Goal: Transaction & Acquisition: Purchase product/service

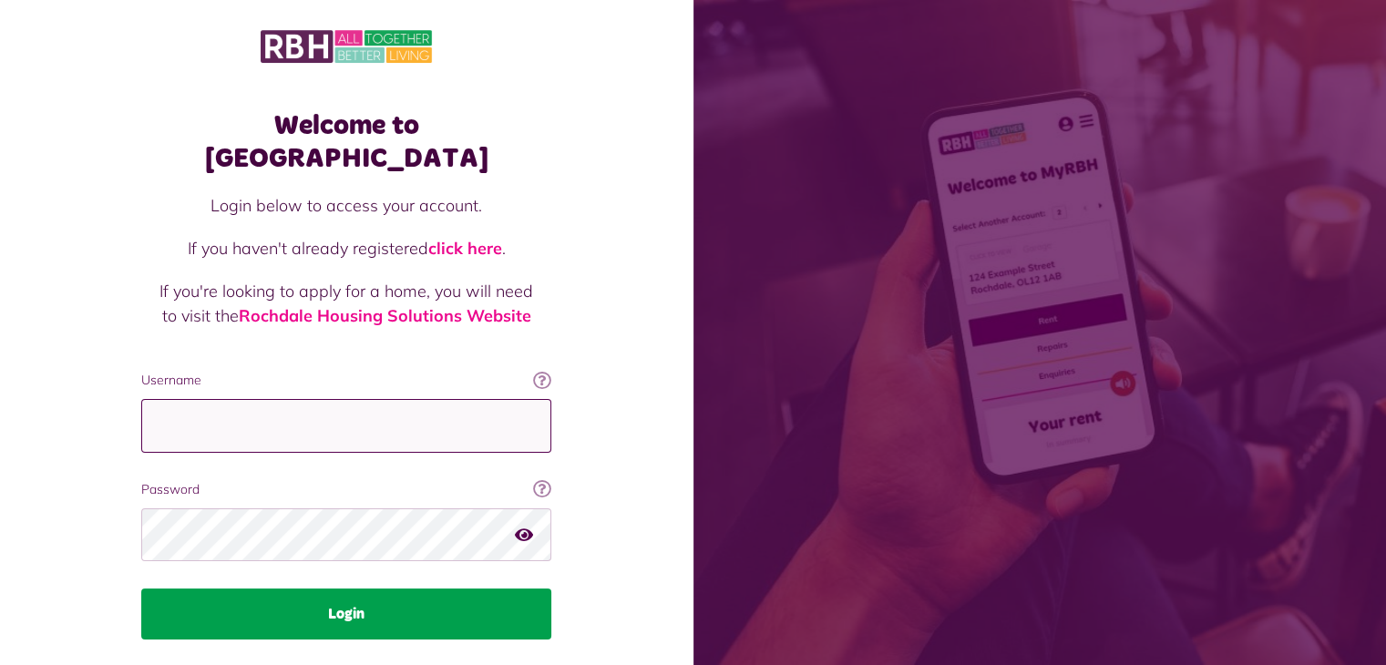
type input "**********"
click at [345, 592] on button "Login" at bounding box center [346, 614] width 410 height 51
click at [355, 589] on button "Login" at bounding box center [346, 614] width 410 height 51
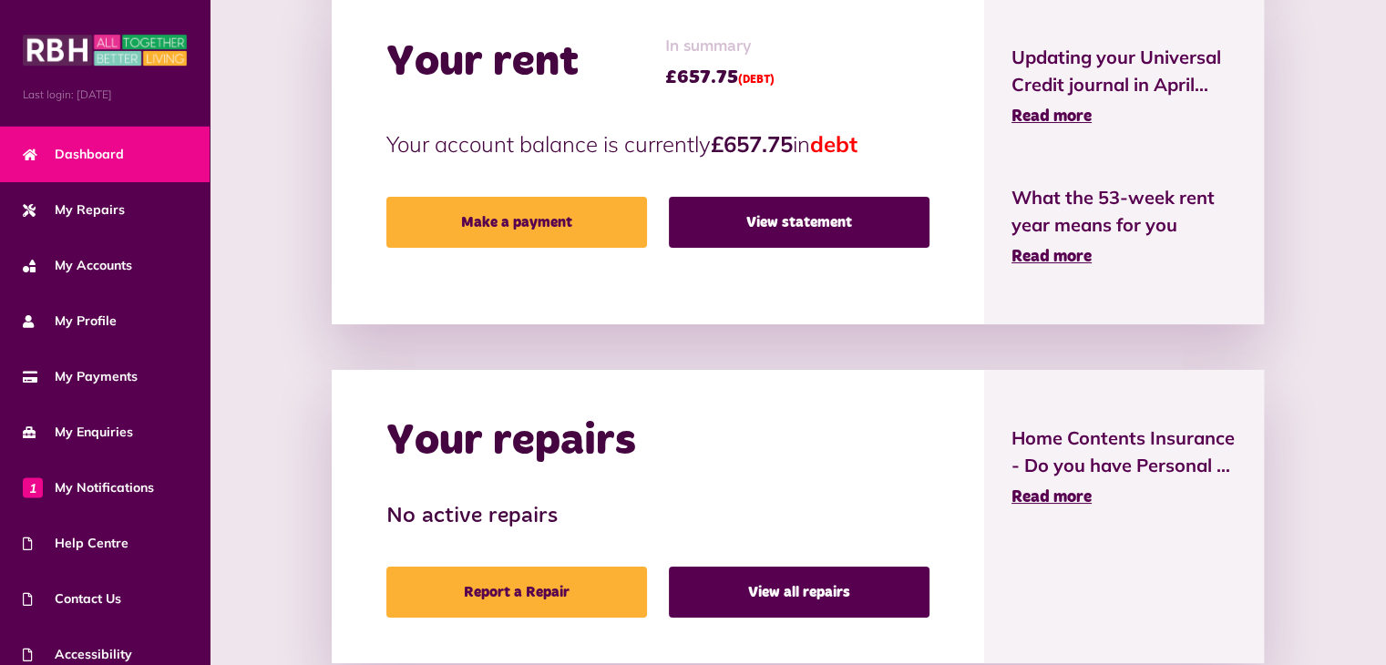
scroll to position [464, 0]
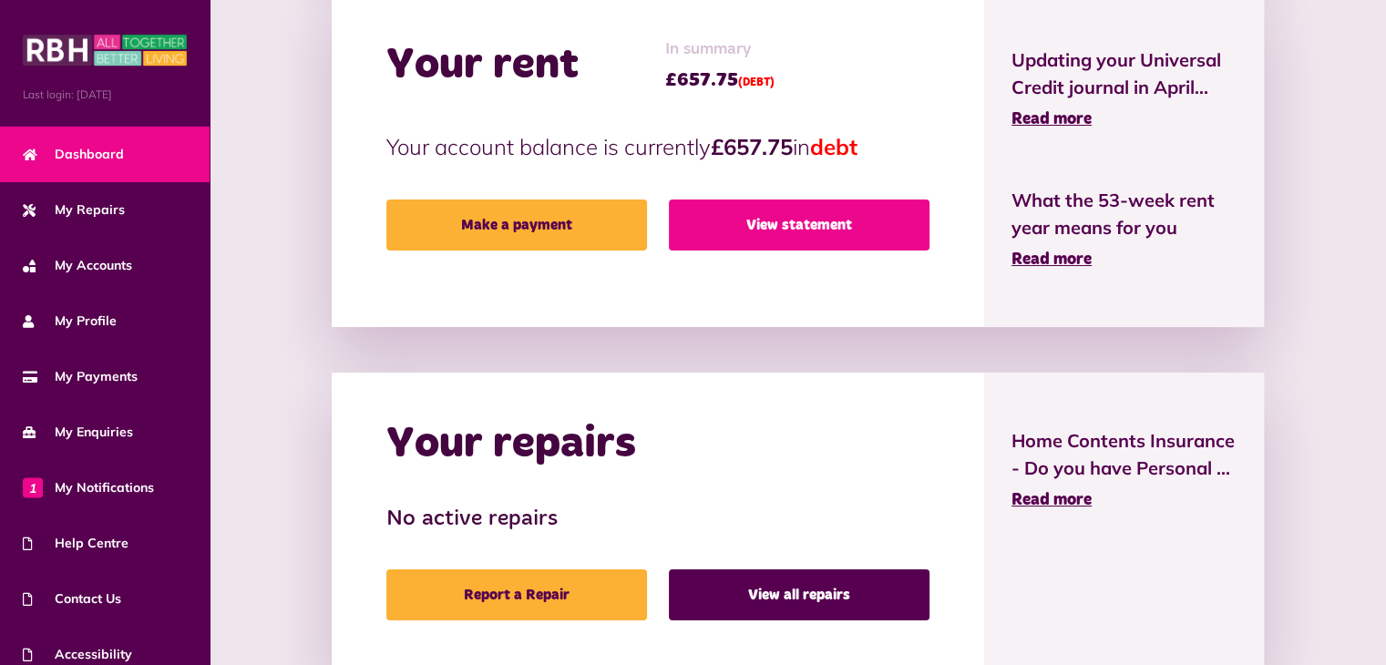
click at [811, 223] on link "View statement" at bounding box center [799, 225] width 261 height 51
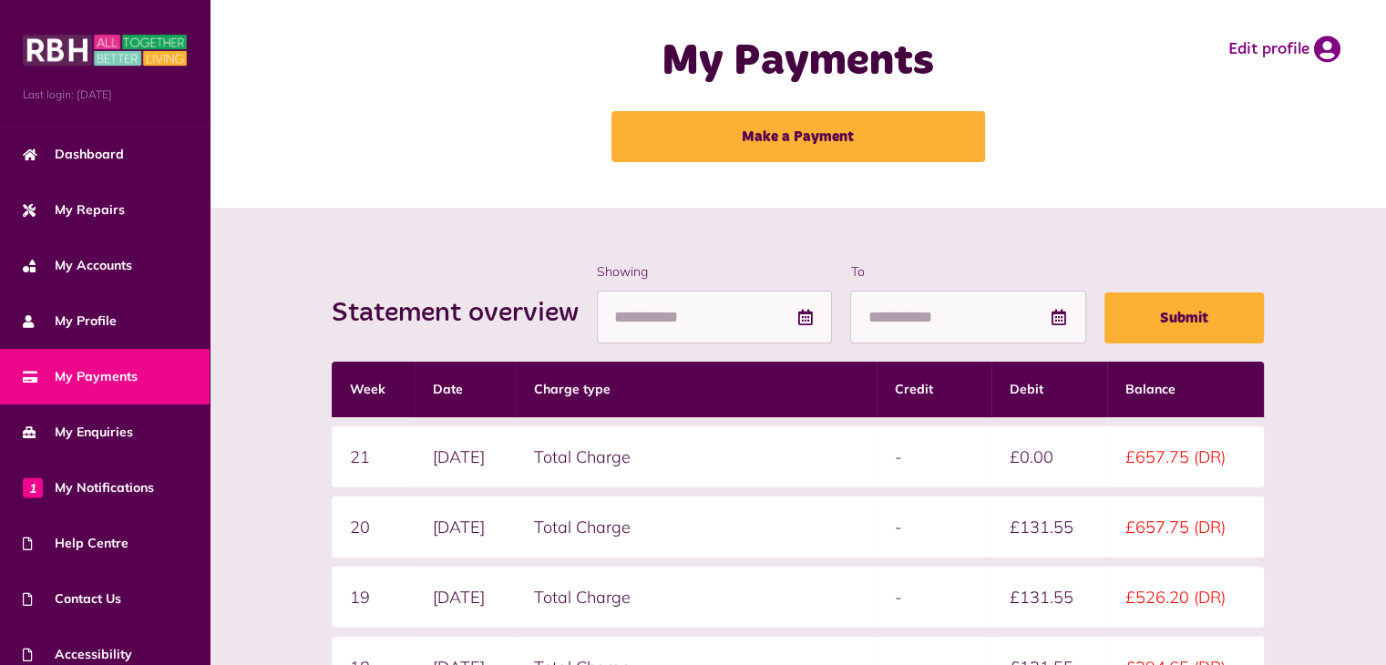
scroll to position [4, 0]
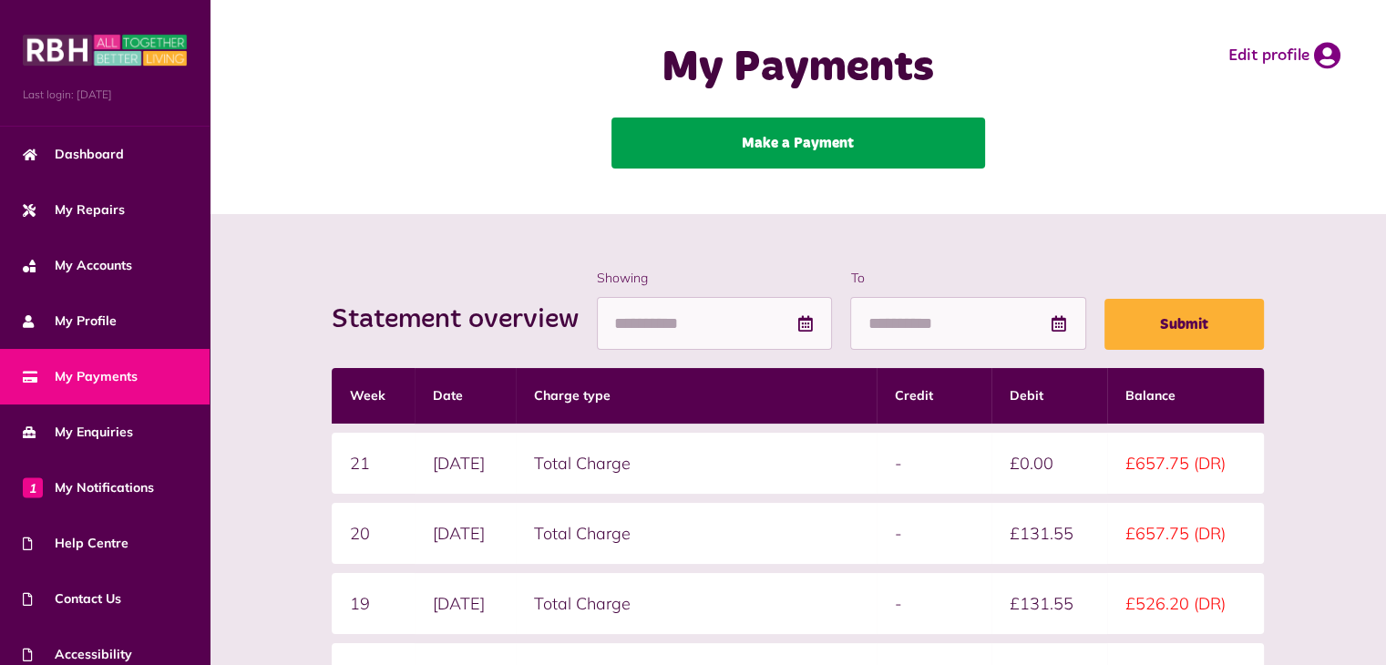
click at [808, 143] on link "Make a Payment" at bounding box center [799, 143] width 374 height 51
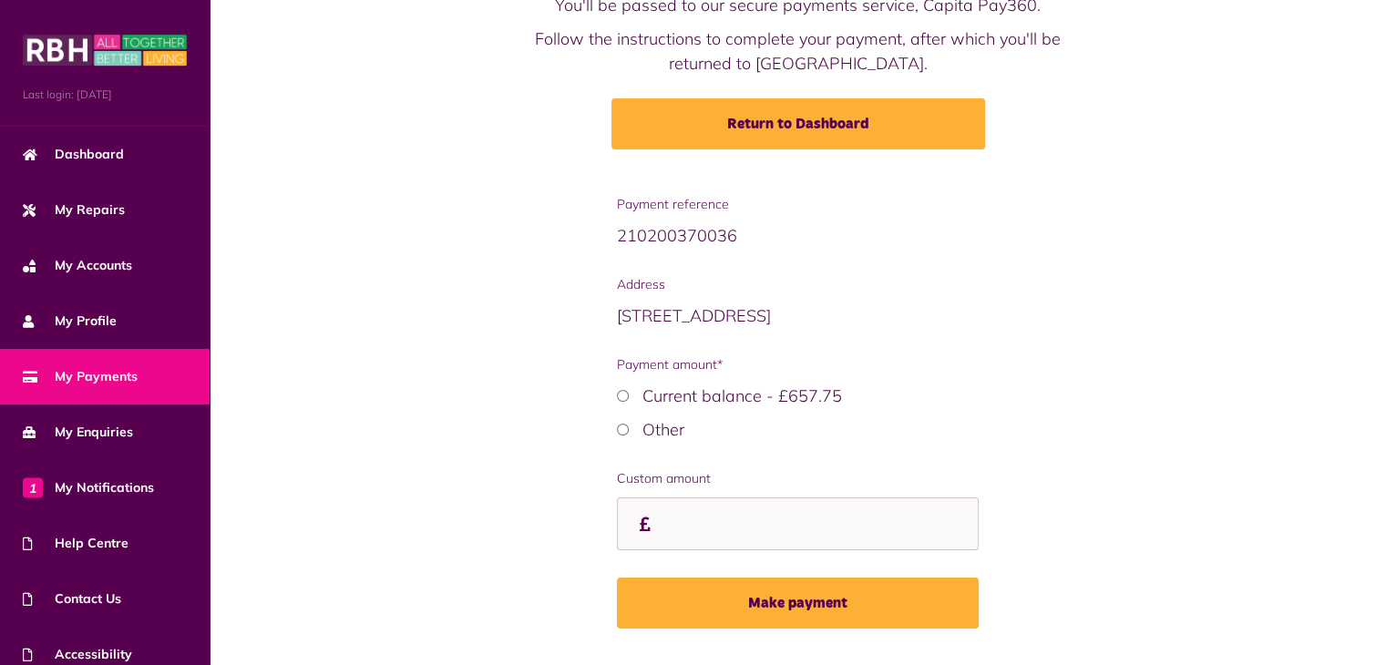
scroll to position [199, 0]
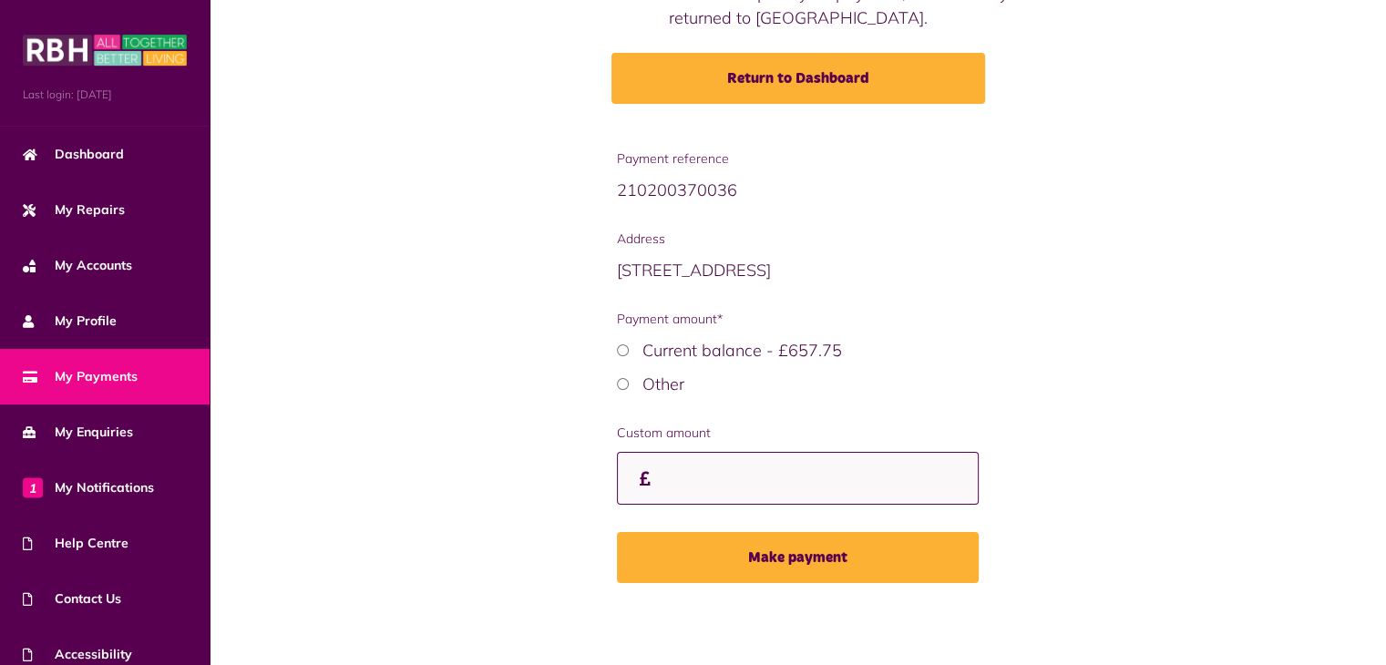
click at [658, 470] on input "Custom amount" at bounding box center [798, 479] width 362 height 54
type input "*"
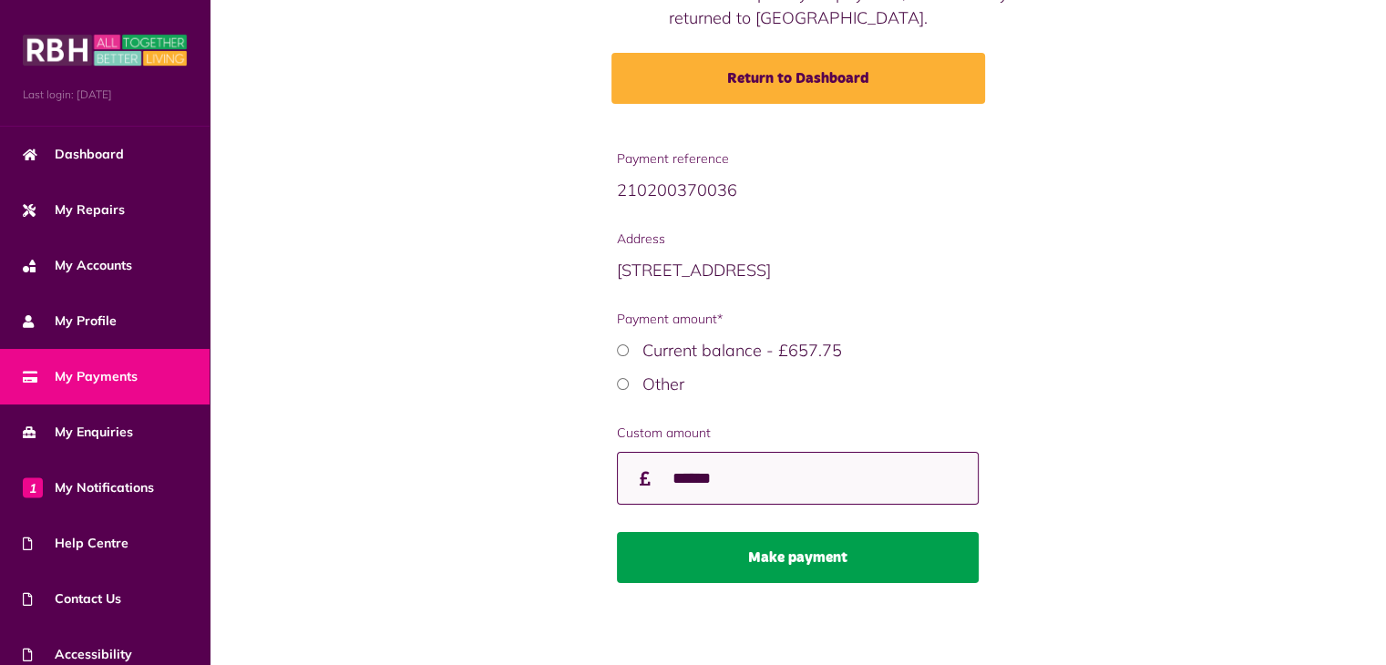
type input "******"
click at [790, 556] on button "Make payment" at bounding box center [798, 557] width 362 height 51
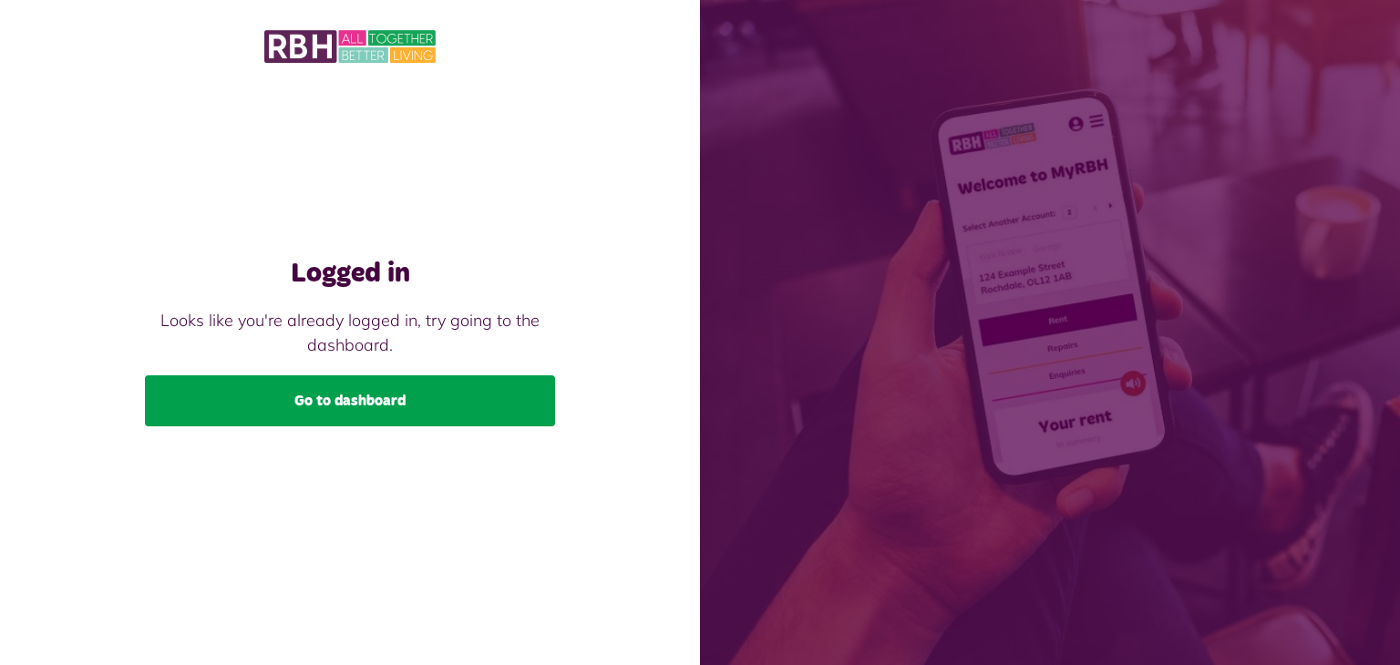
click at [376, 398] on link "Go to dashboard" at bounding box center [350, 401] width 410 height 51
